Goal: Task Accomplishment & Management: Use online tool/utility

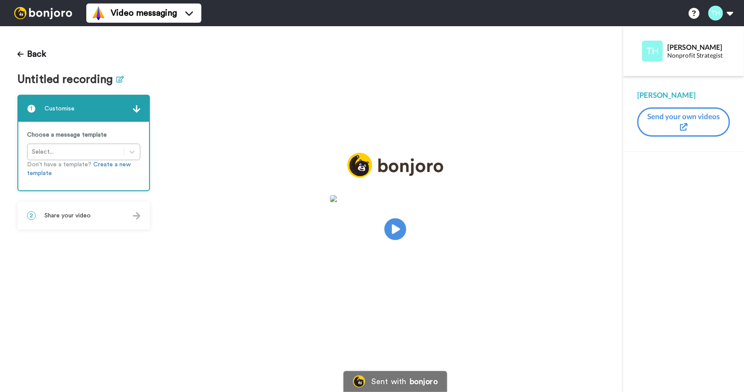
click at [117, 78] on icon at bounding box center [120, 79] width 7 height 7
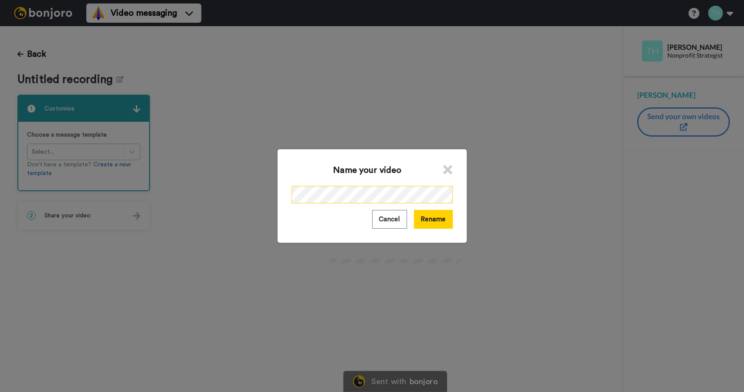
click at [176, 201] on div "Name your video Cancel Rename" at bounding box center [372, 196] width 744 height 392
click at [444, 219] on button "Rename" at bounding box center [433, 219] width 39 height 19
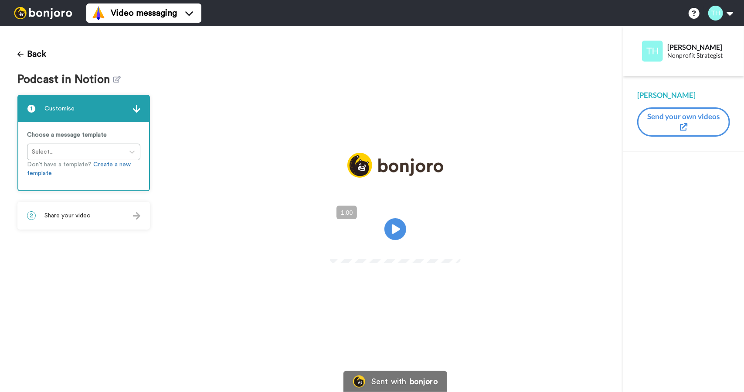
click at [115, 218] on div "2 Share your video" at bounding box center [83, 215] width 131 height 26
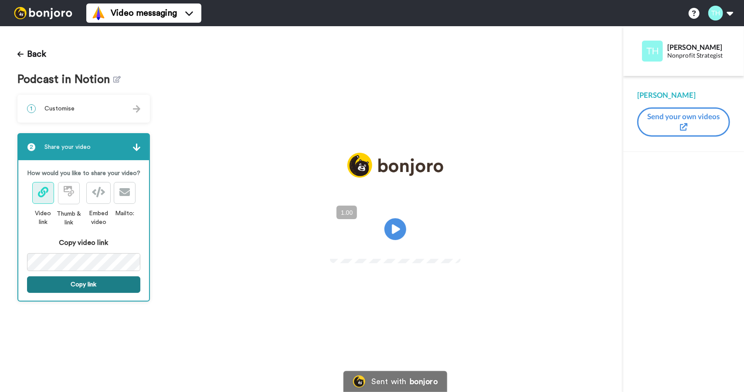
click at [95, 285] on button "Copy link" at bounding box center [83, 284] width 113 height 17
